Goal: Task Accomplishment & Management: Use online tool/utility

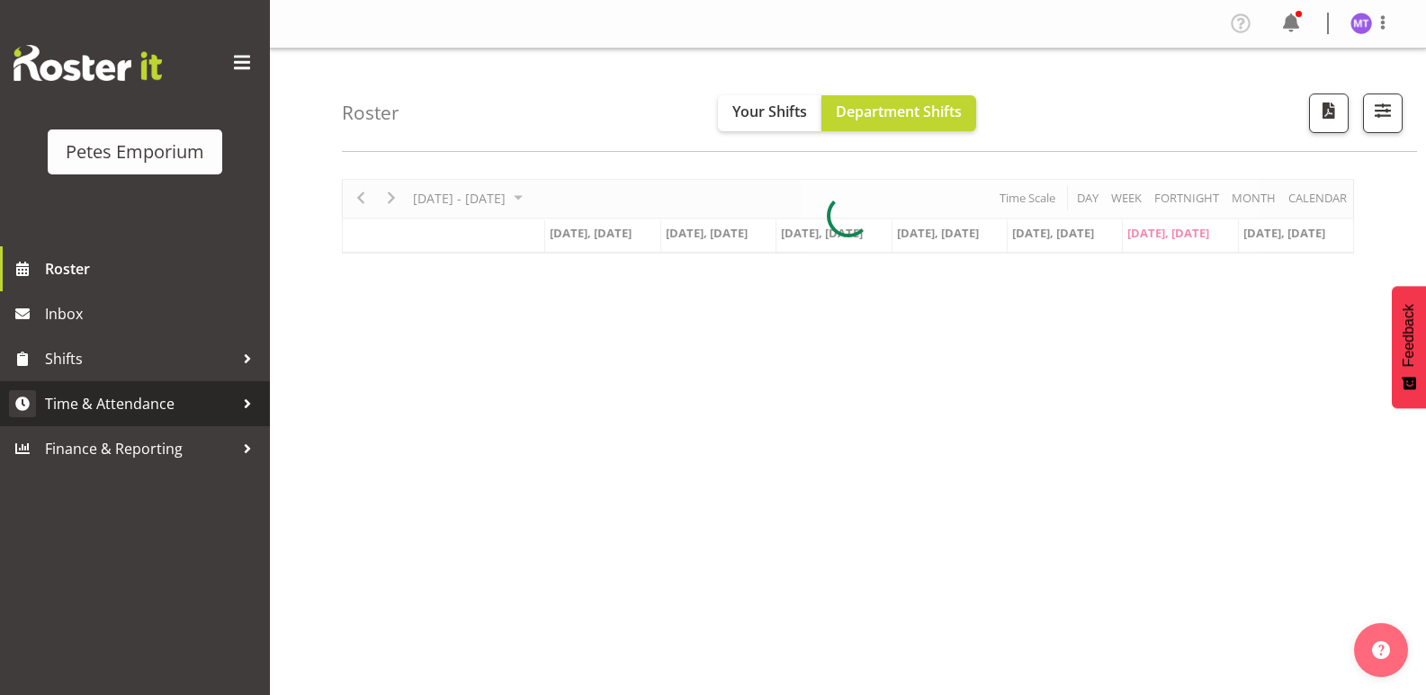
click at [143, 394] on span "Time & Attendance" at bounding box center [139, 403] width 189 height 27
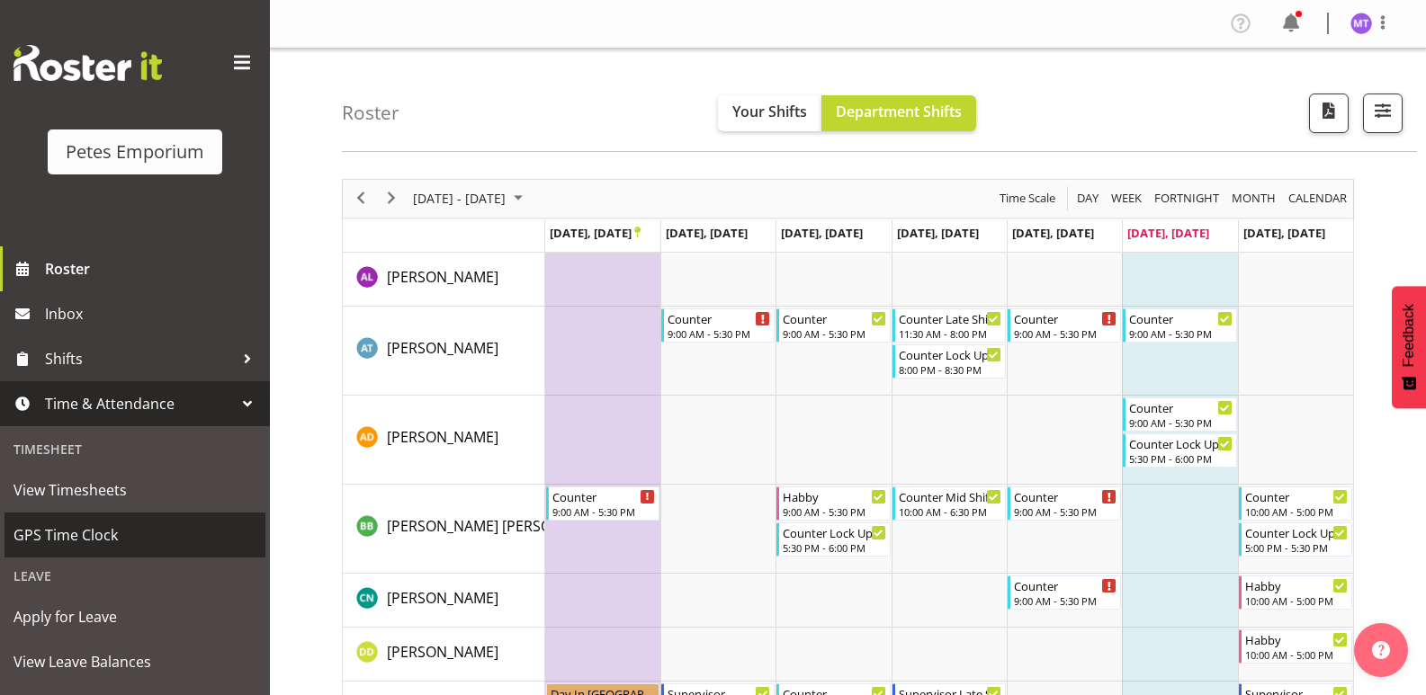
click at [122, 534] on span "GPS Time Clock" at bounding box center [134, 535] width 243 height 27
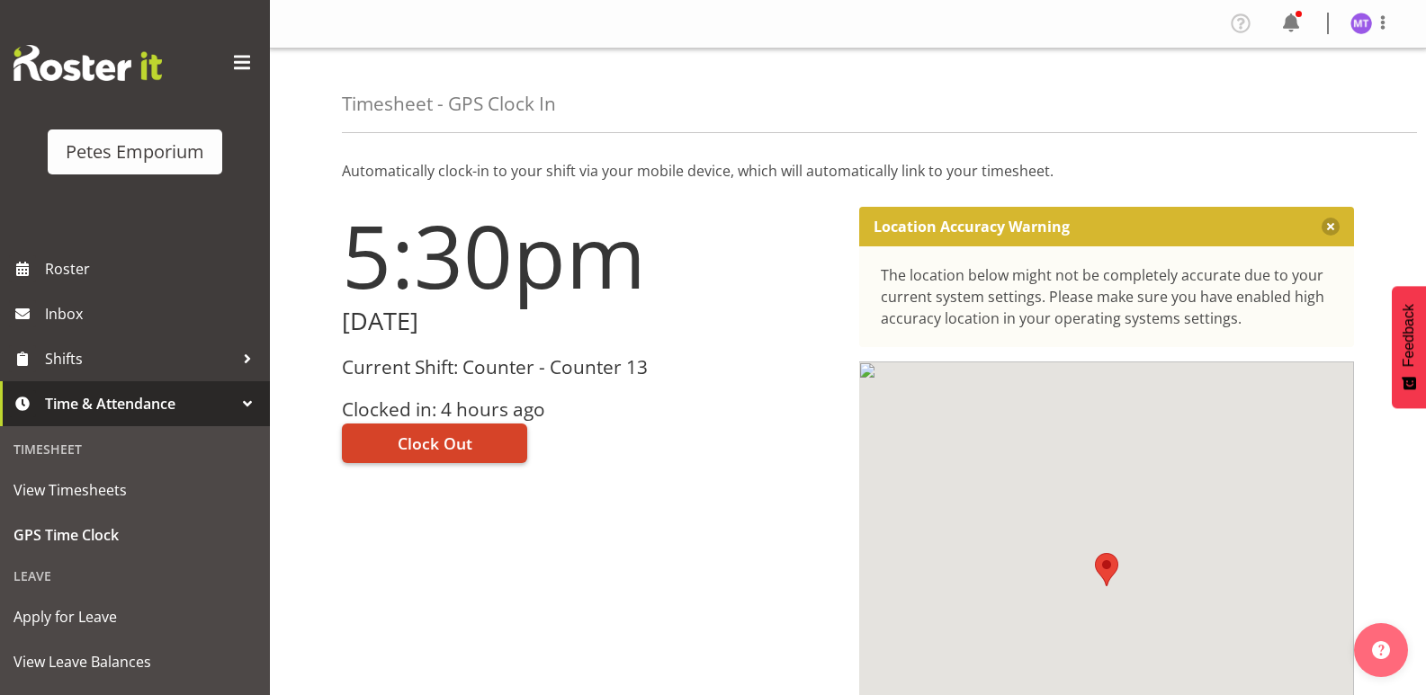
click at [426, 447] on span "Clock Out" at bounding box center [435, 443] width 75 height 23
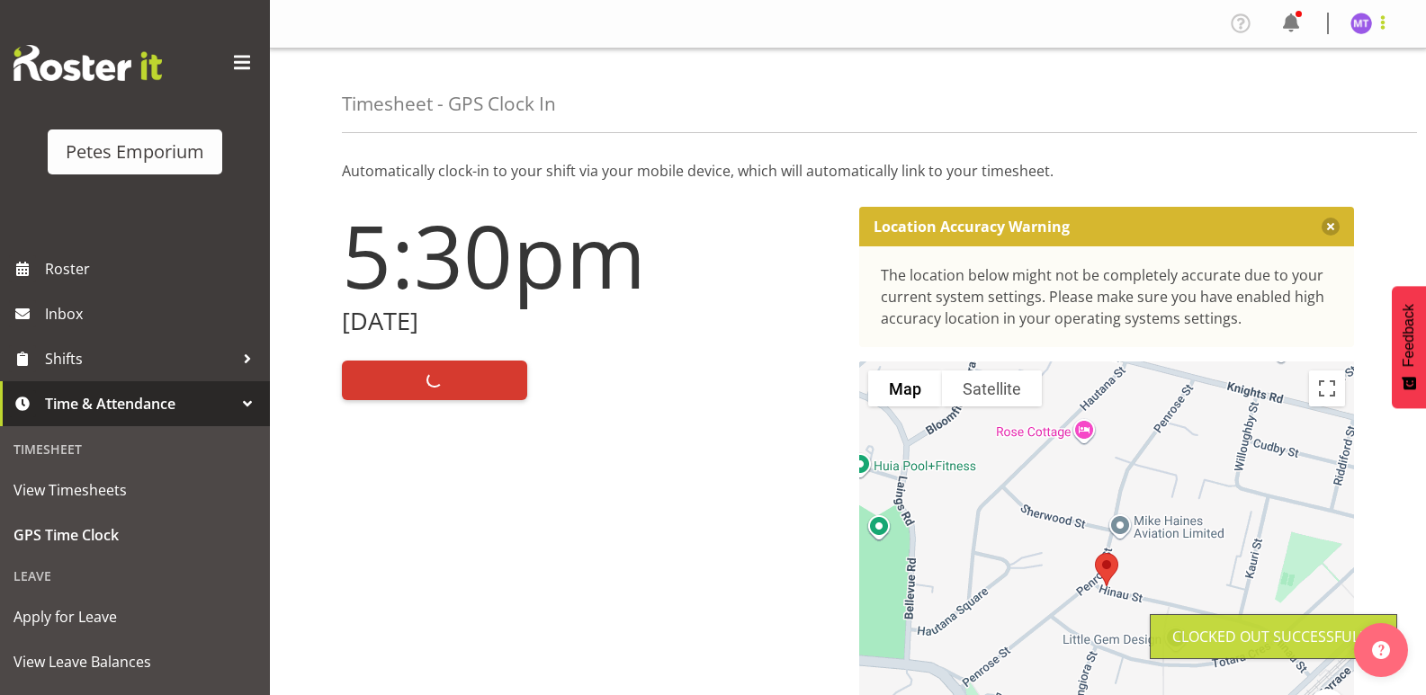
click at [1380, 20] on span at bounding box center [1383, 23] width 22 height 22
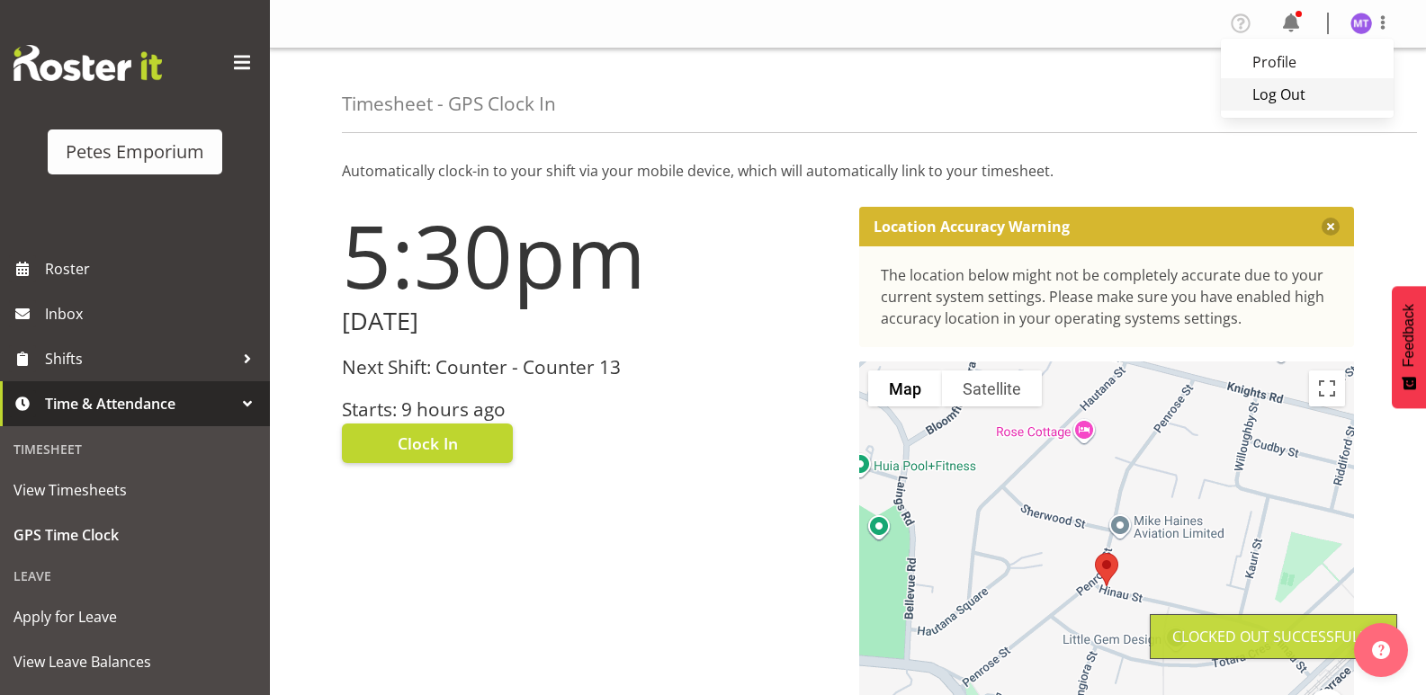
click at [1313, 98] on link "Log Out" at bounding box center [1307, 94] width 173 height 32
